Goal: Transaction & Acquisition: Purchase product/service

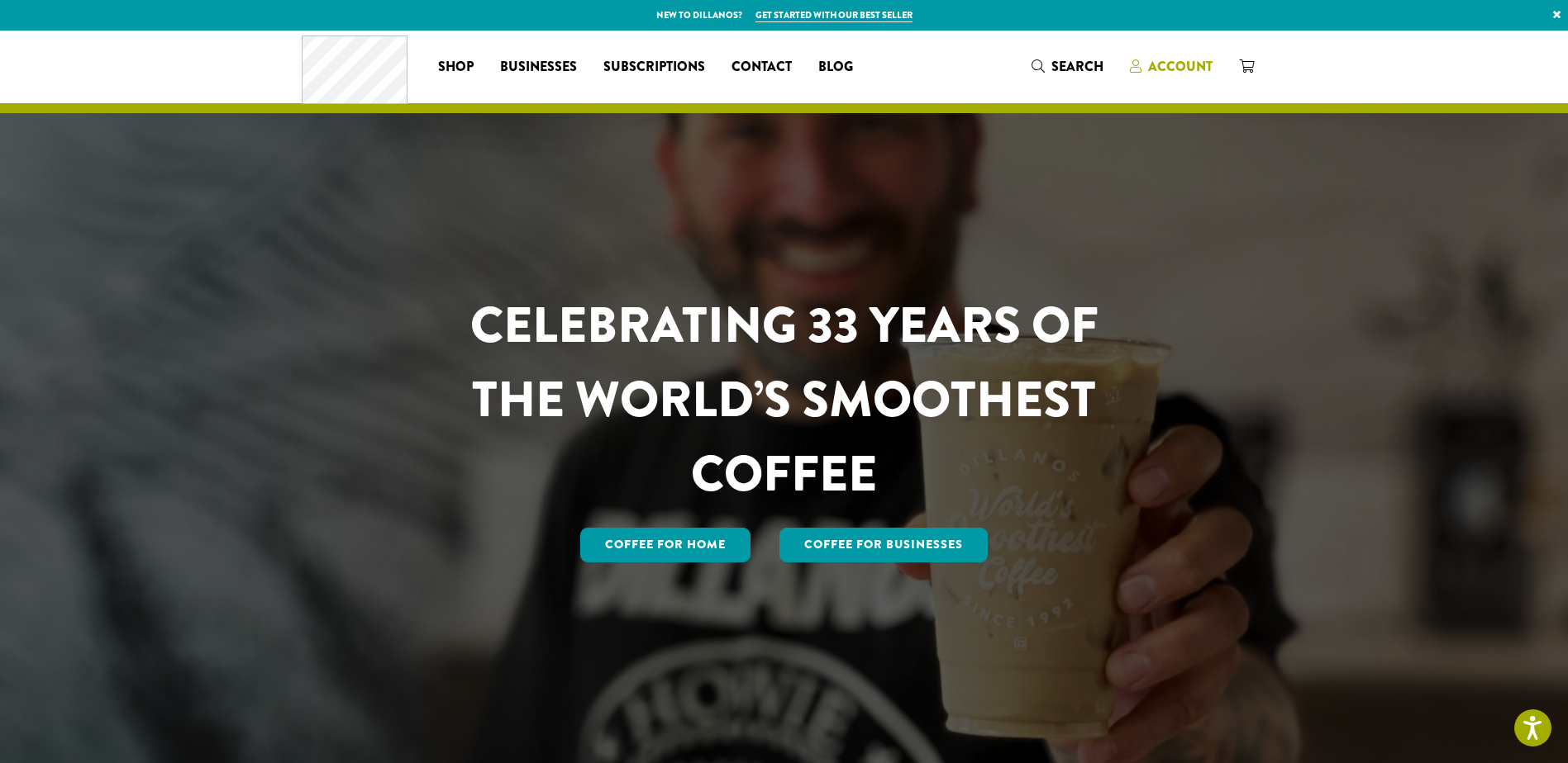
click at [1168, 62] on span "Account" at bounding box center [1180, 65] width 64 height 19
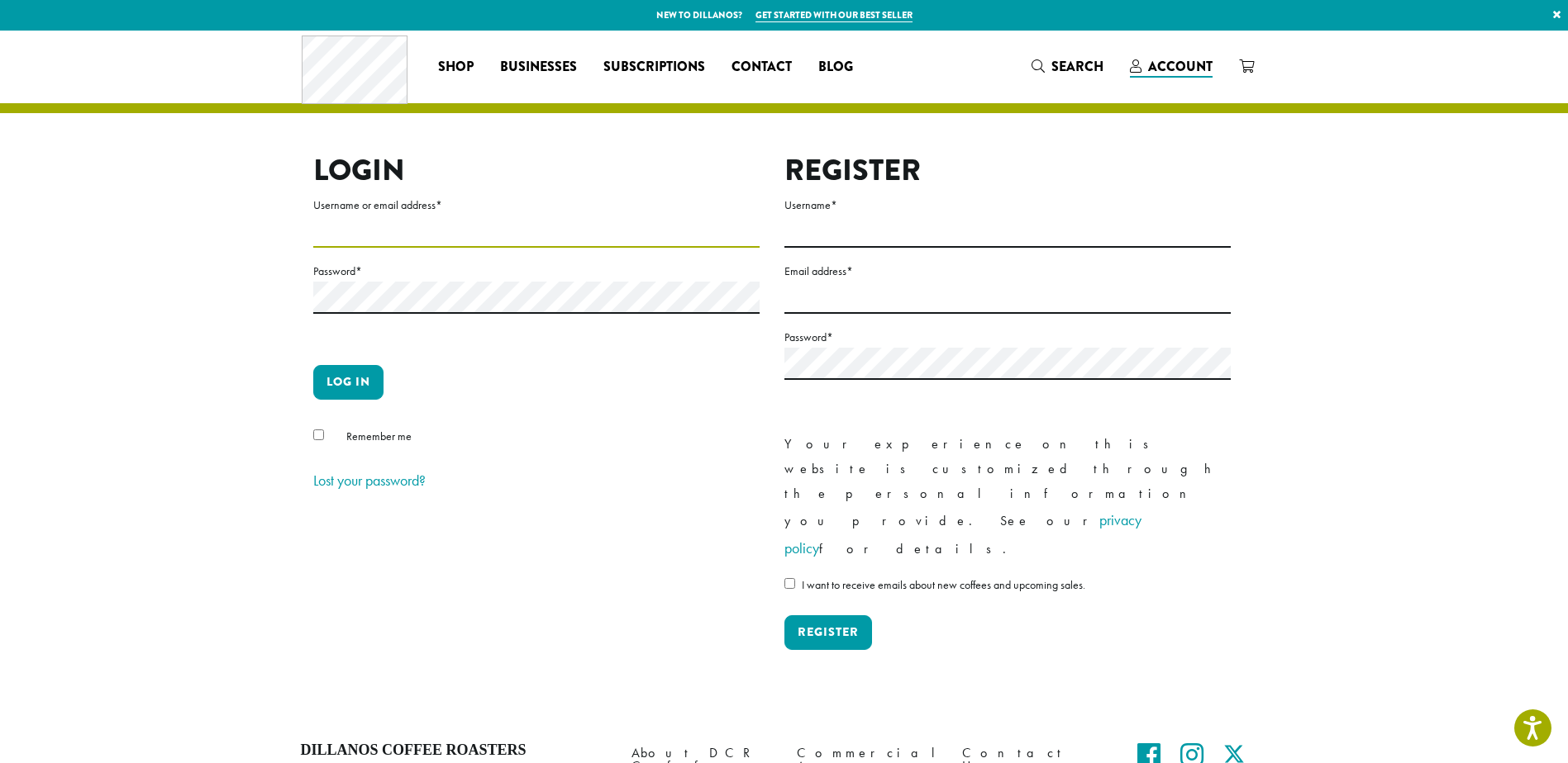
click at [404, 230] on input "Username or email address *" at bounding box center [536, 231] width 446 height 32
type input "**********"
click at [350, 378] on button "Log in" at bounding box center [349, 382] width 70 height 35
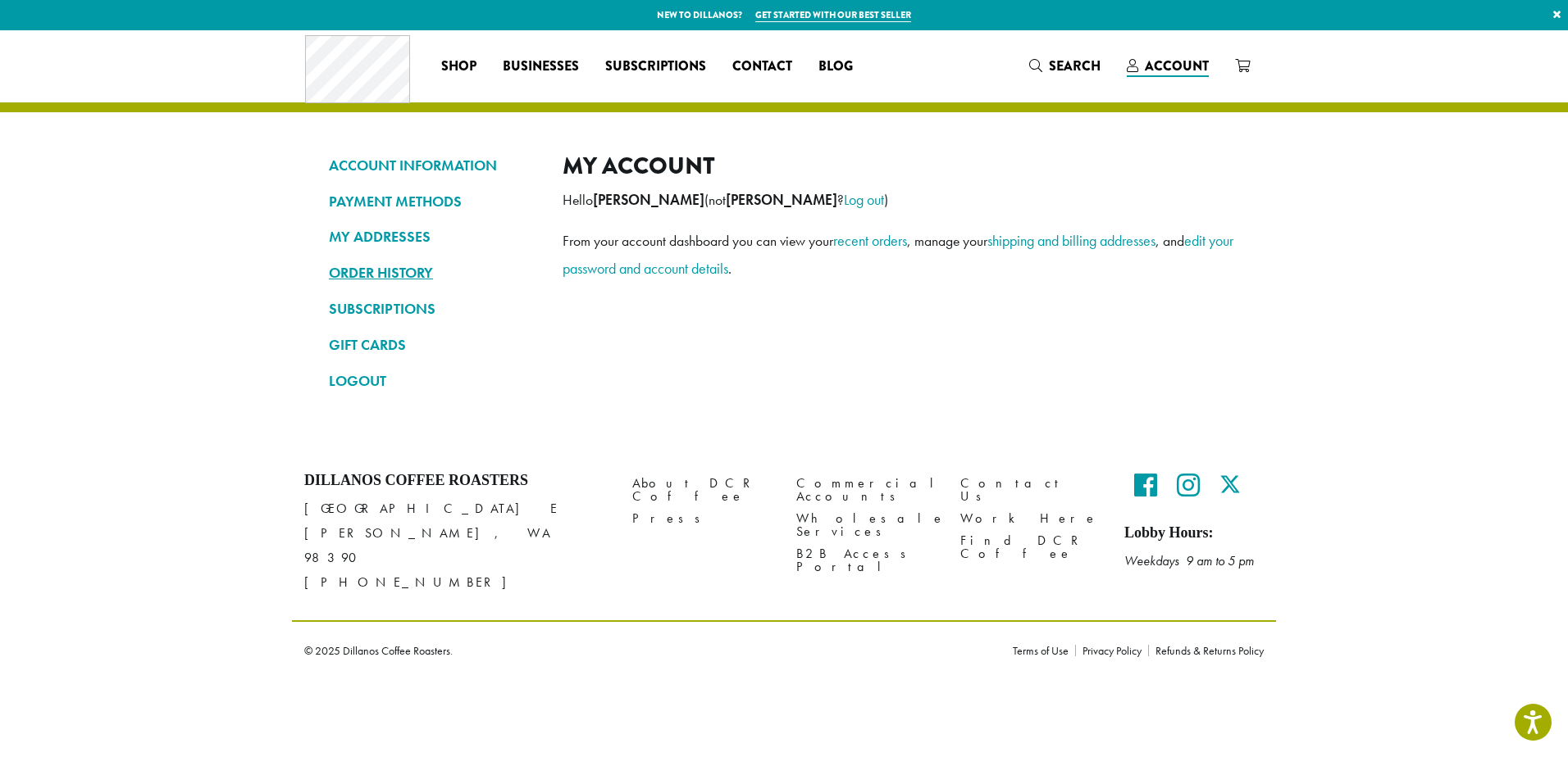
click at [394, 270] on link "ORDER HISTORY" at bounding box center [433, 272] width 209 height 28
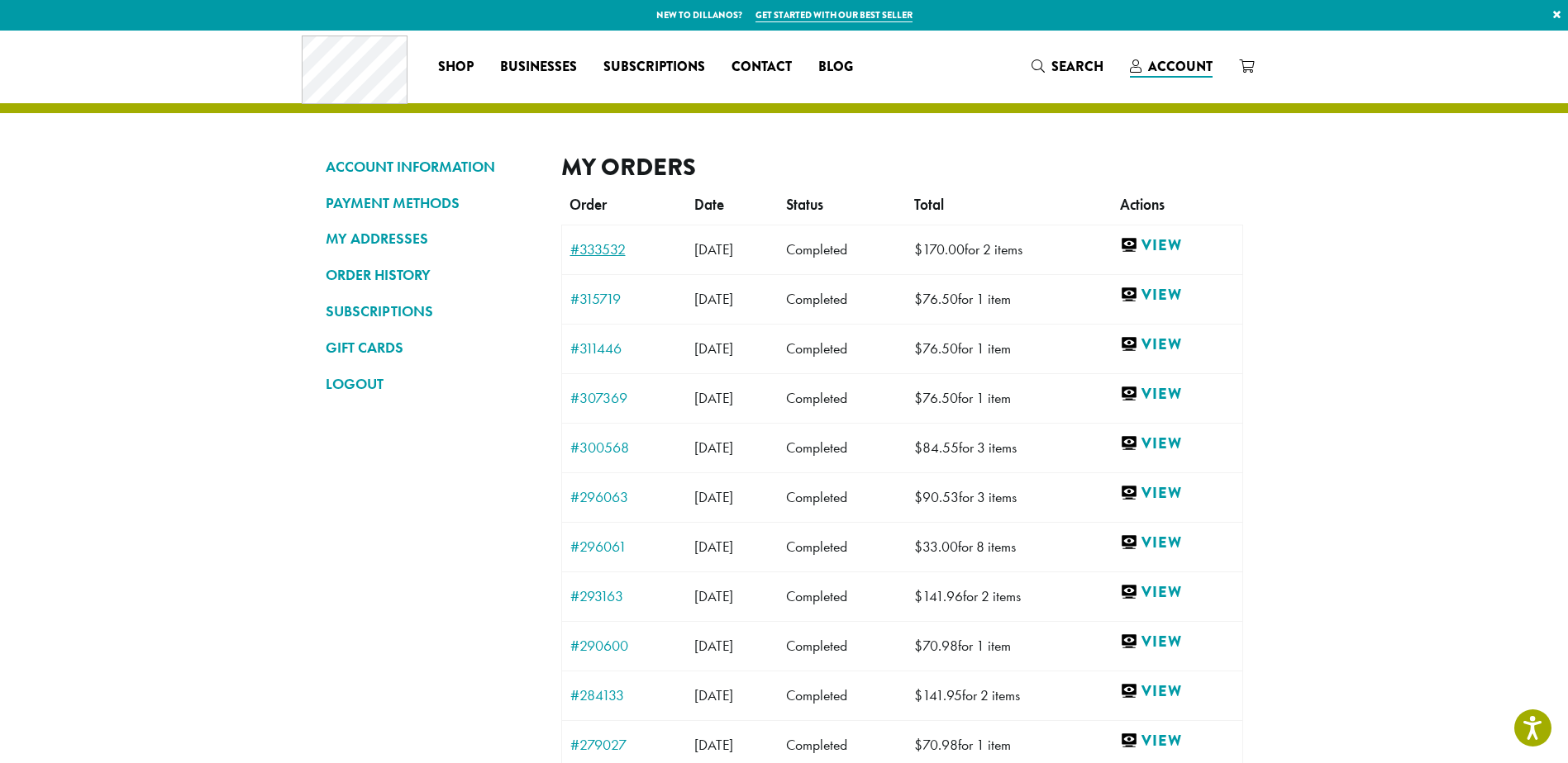
click at [592, 250] on link "#333532" at bounding box center [624, 249] width 108 height 15
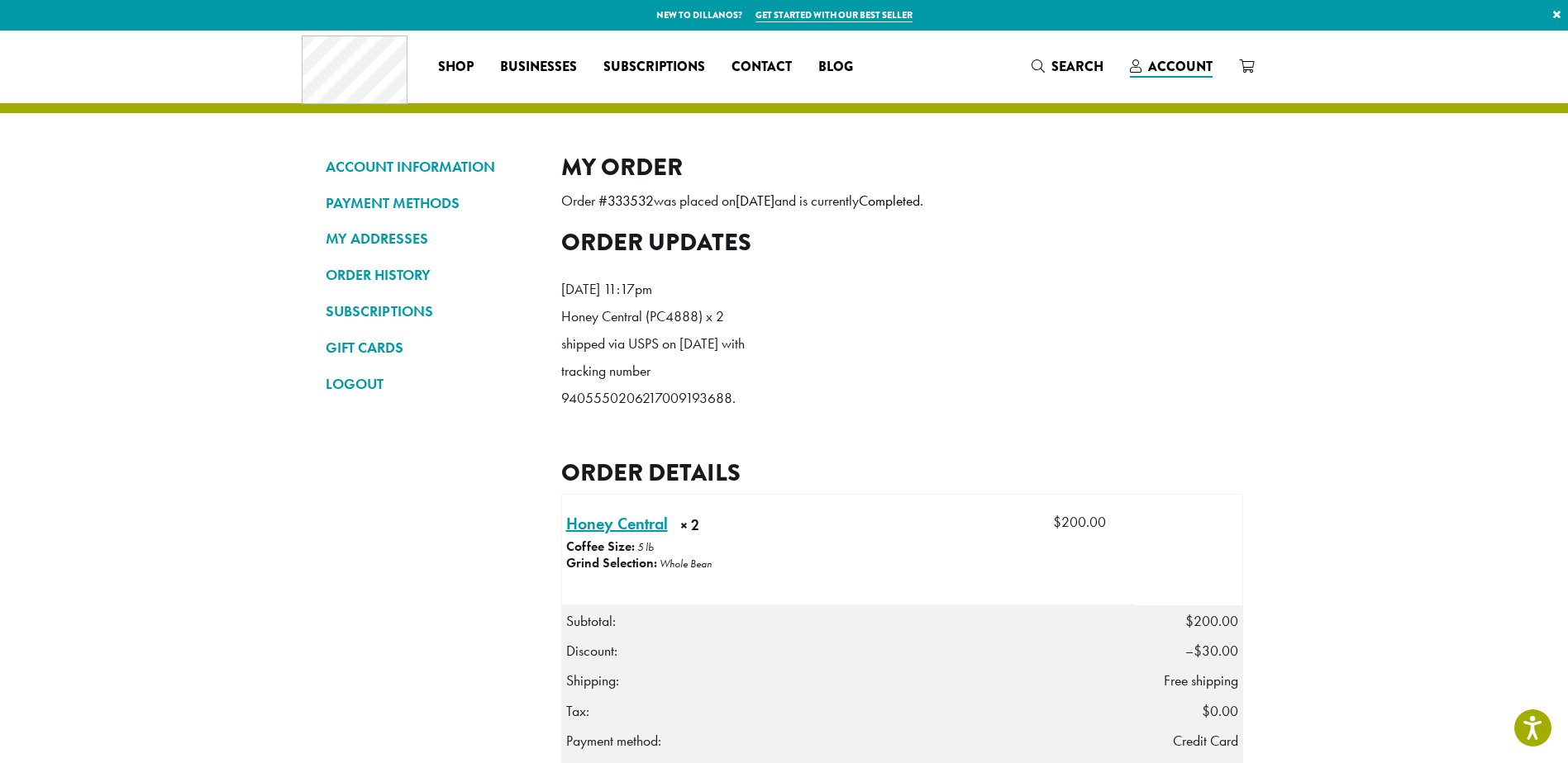
click at [604, 536] on link "Honey Central × 2" at bounding box center [617, 523] width 102 height 24
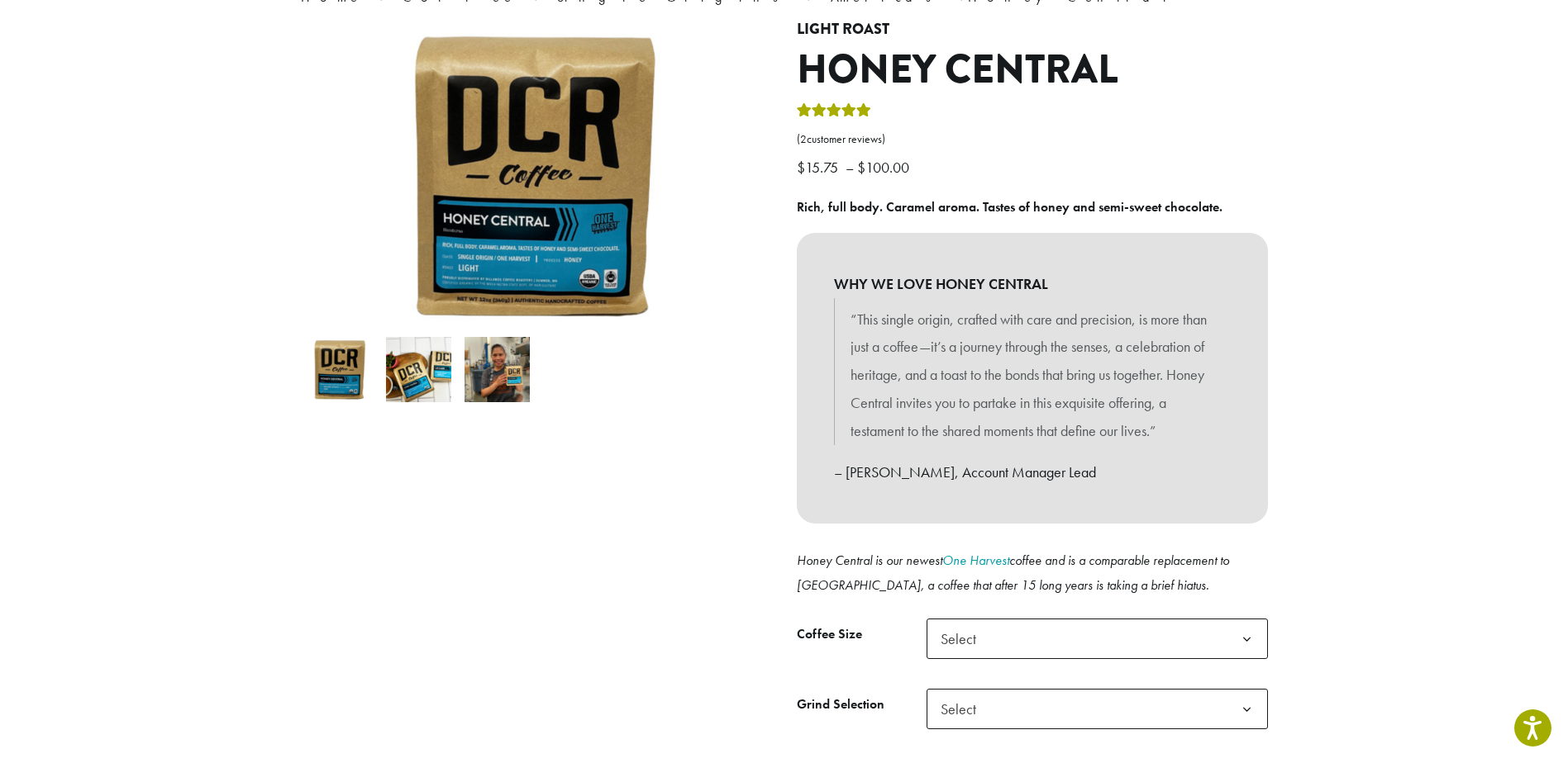
scroll to position [331, 0]
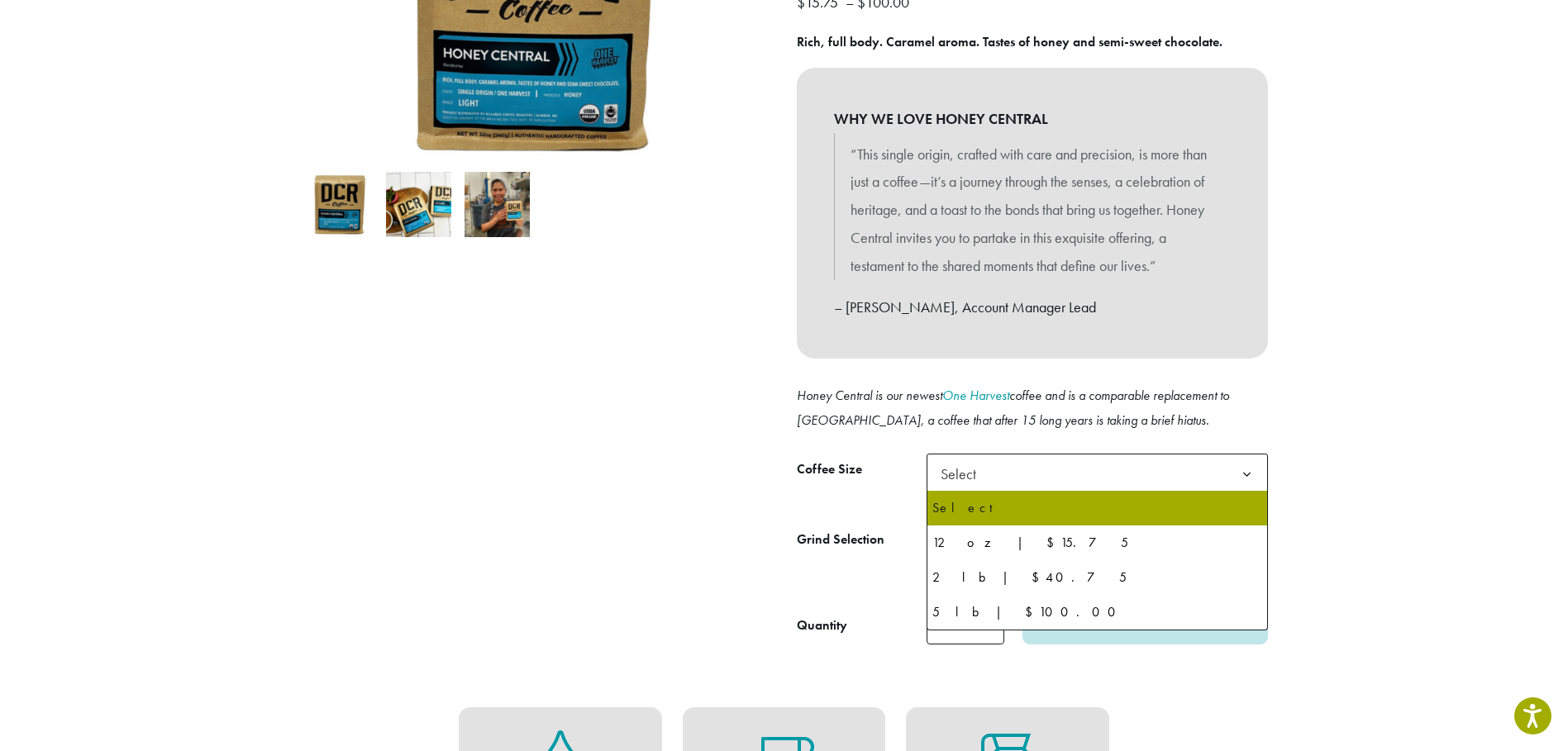
click at [1011, 463] on span "Select" at bounding box center [1097, 474] width 342 height 40
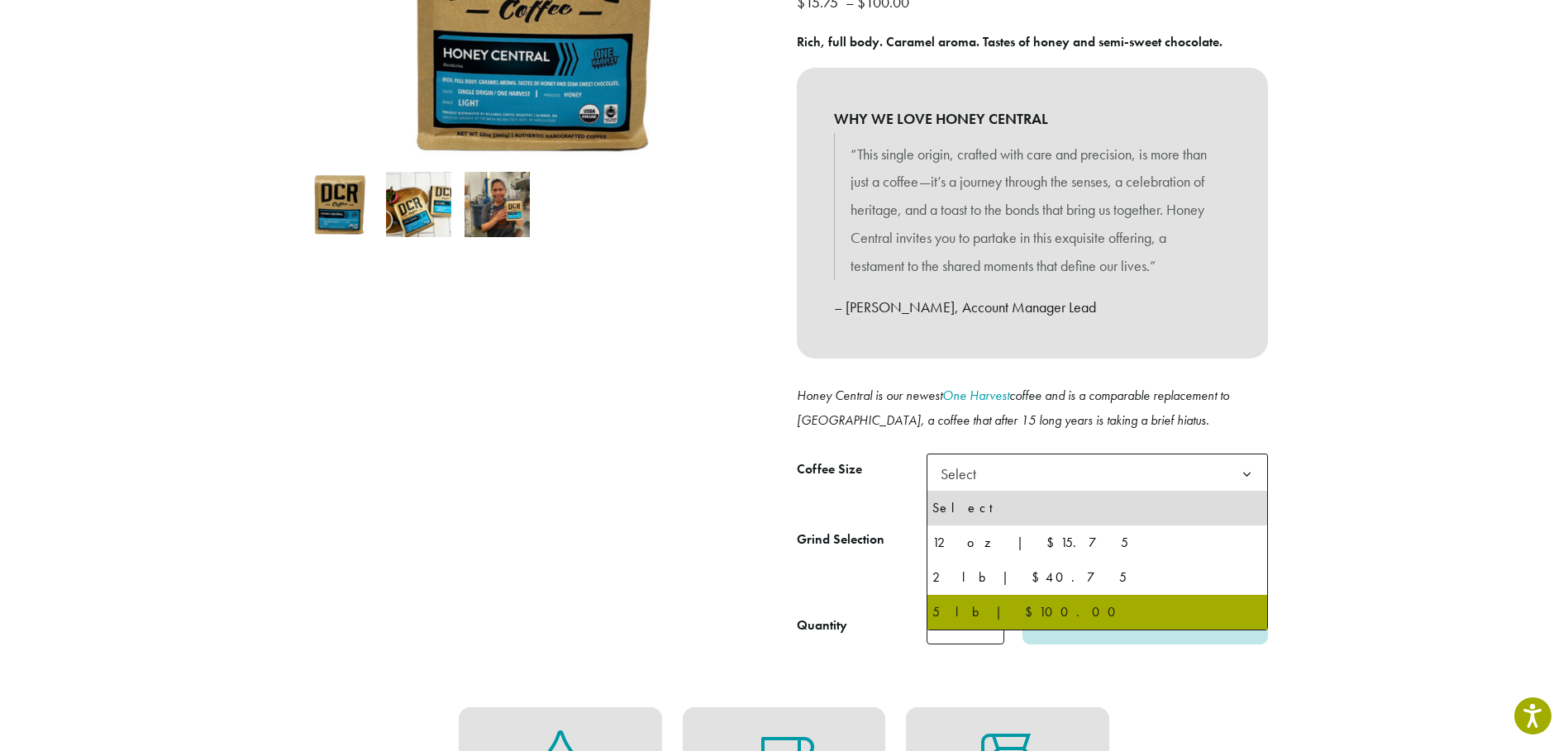
select select "**********"
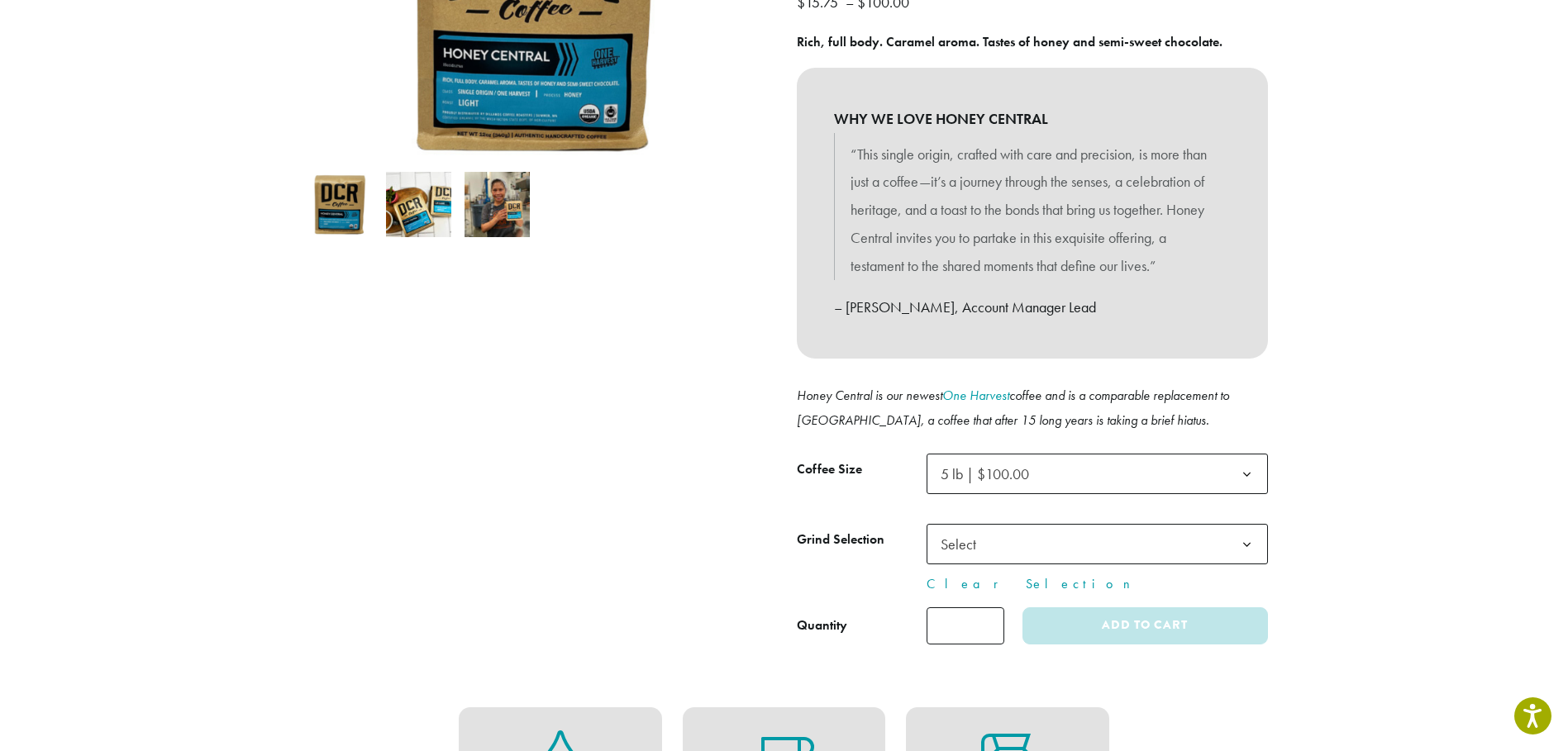
click at [965, 547] on span "Select" at bounding box center [964, 544] width 59 height 32
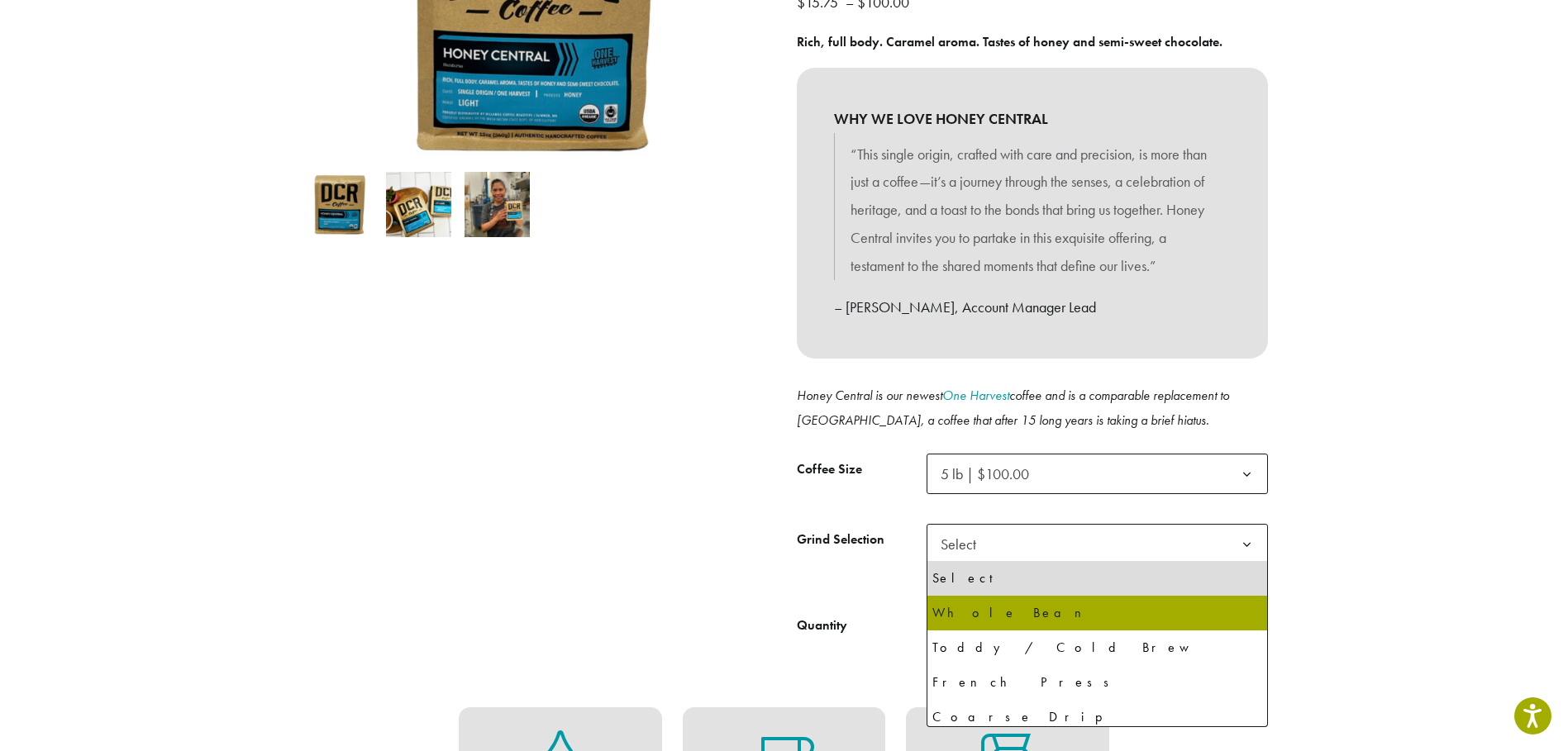
select select "**********"
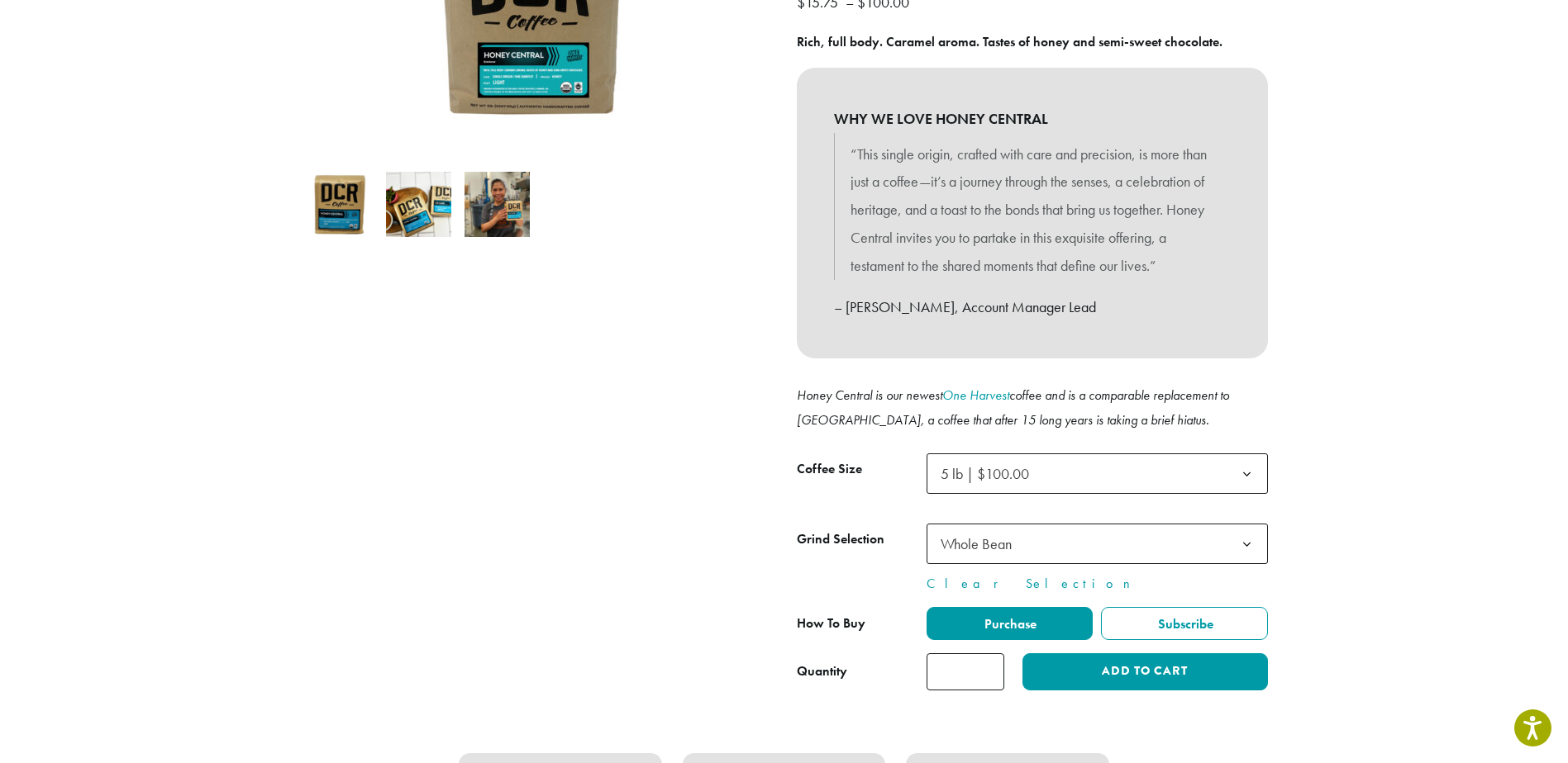
type input "*"
click at [988, 667] on input "*" at bounding box center [966, 672] width 78 height 37
click at [1116, 670] on button "Add to cart" at bounding box center [1144, 672] width 245 height 37
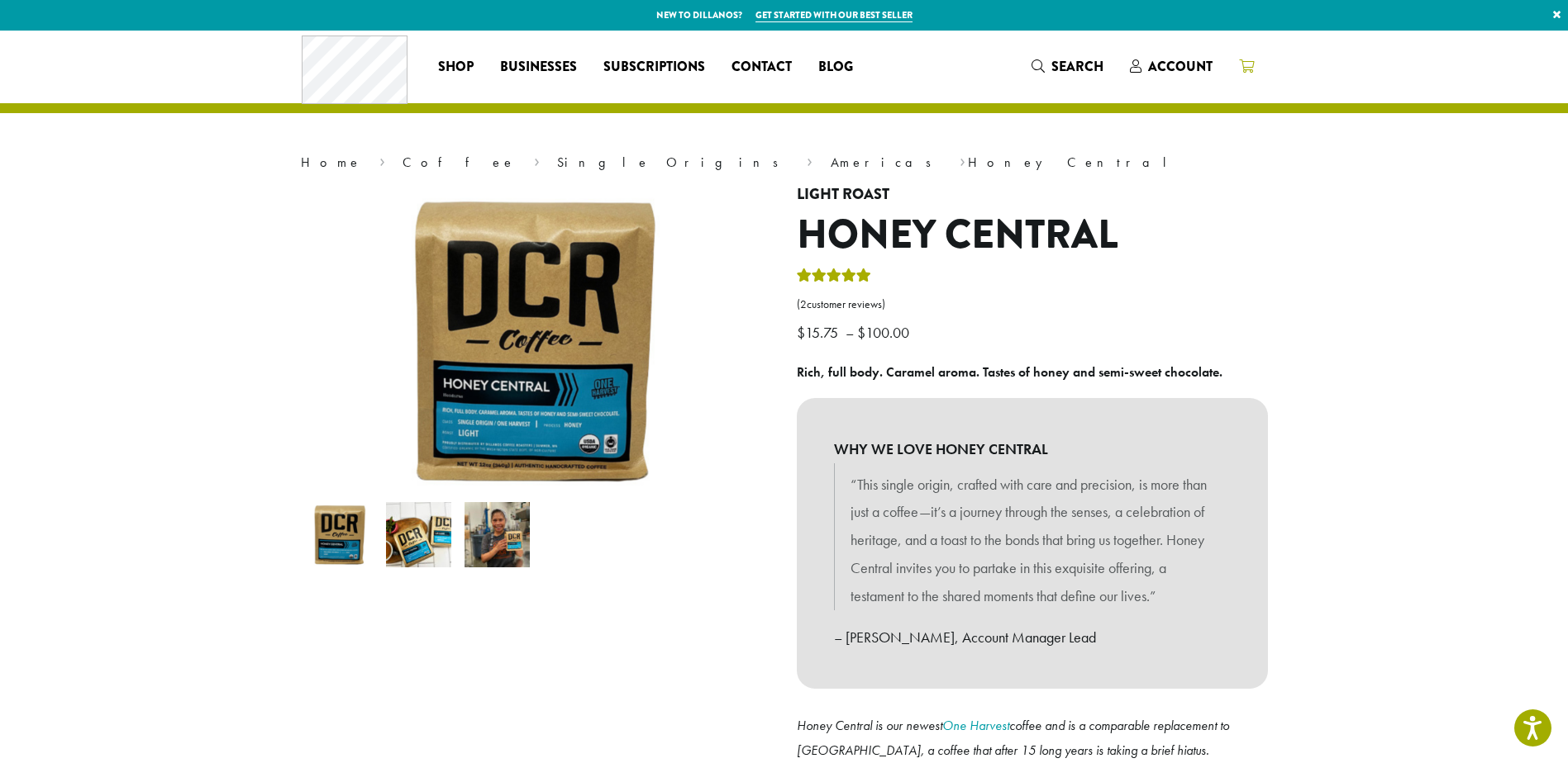
click at [1248, 64] on icon at bounding box center [1246, 66] width 15 height 14
